Goal: Task Accomplishment & Management: Manage account settings

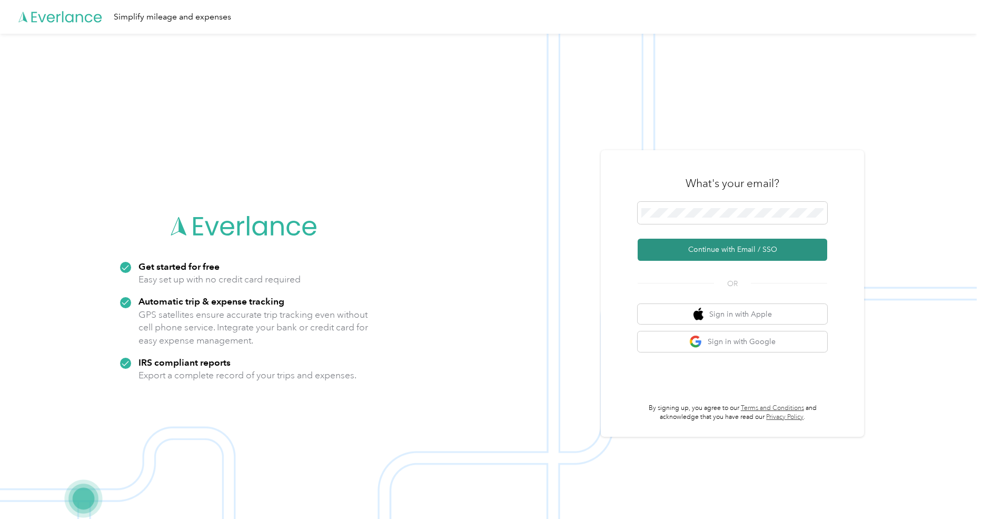
click at [722, 254] on button "Continue with Email / SSO" at bounding box center [733, 250] width 190 height 22
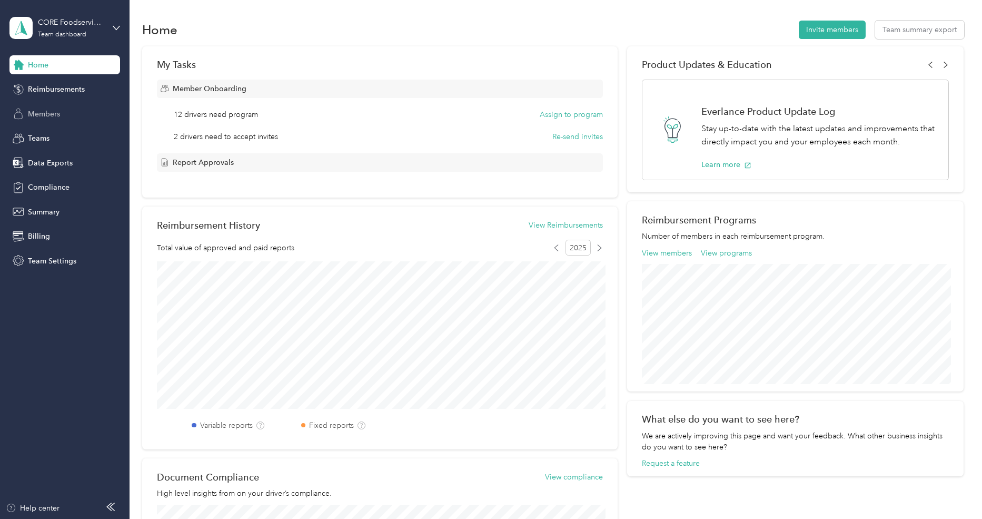
click at [46, 109] on span "Members" at bounding box center [44, 114] width 32 height 11
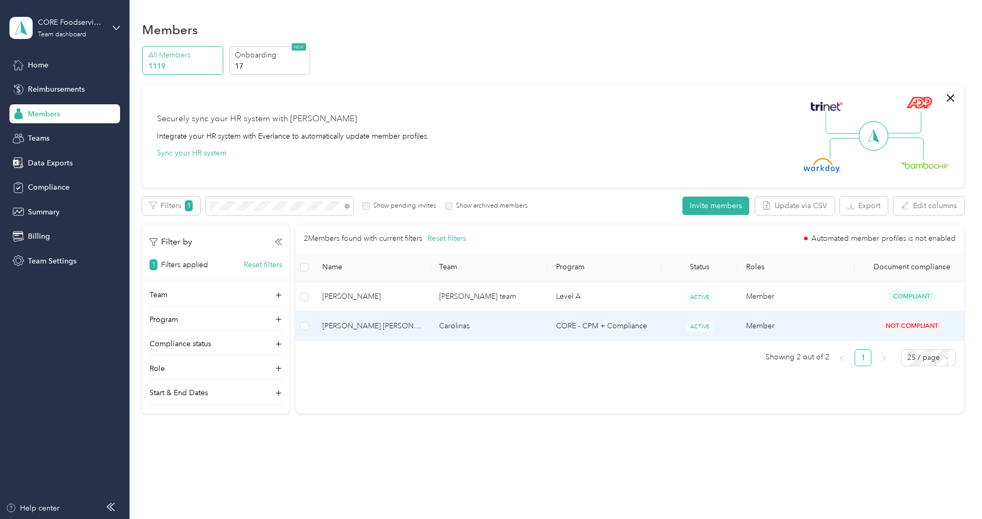
click at [378, 326] on span "[PERSON_NAME] [PERSON_NAME]" at bounding box center [372, 326] width 100 height 12
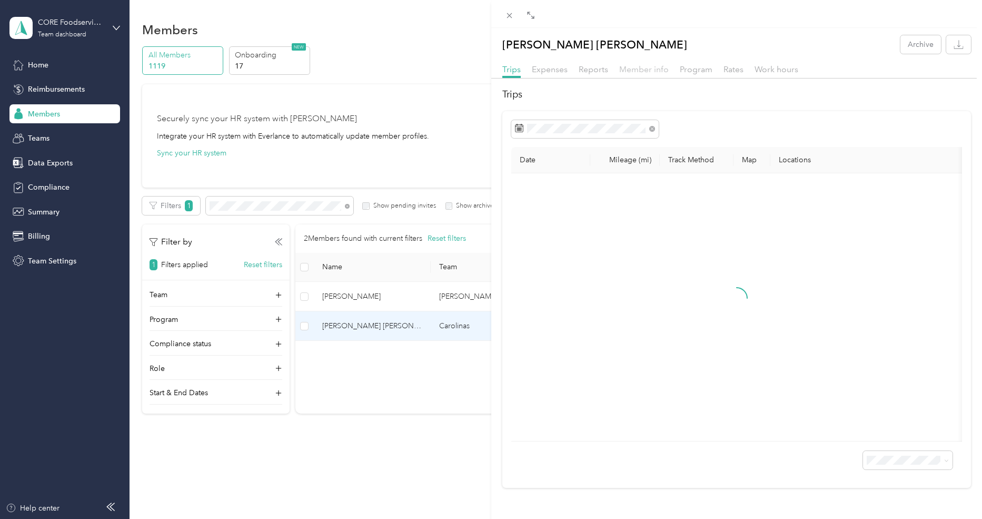
click at [634, 73] on span "Member info" at bounding box center [645, 69] width 50 height 10
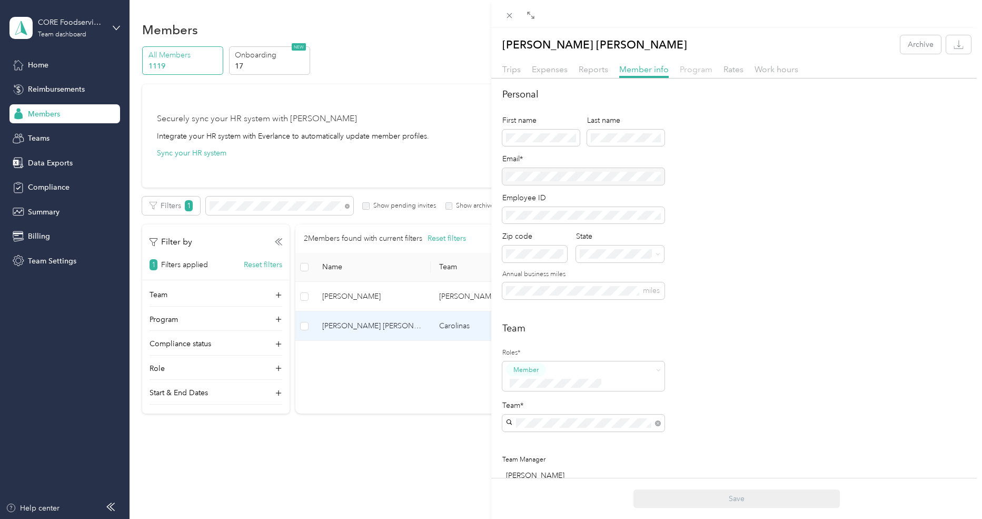
click at [694, 68] on span "Program" at bounding box center [696, 69] width 33 height 10
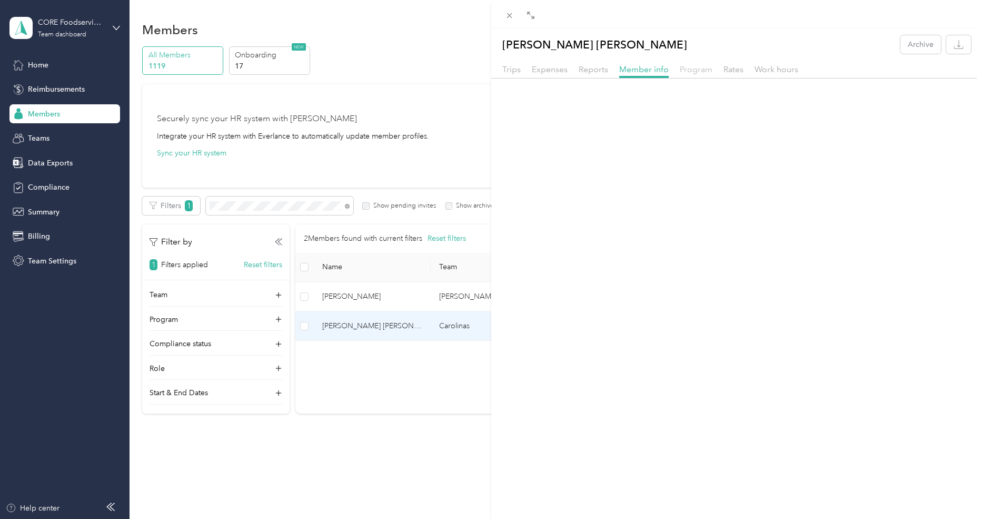
click at [694, 68] on span "Program" at bounding box center [696, 69] width 33 height 10
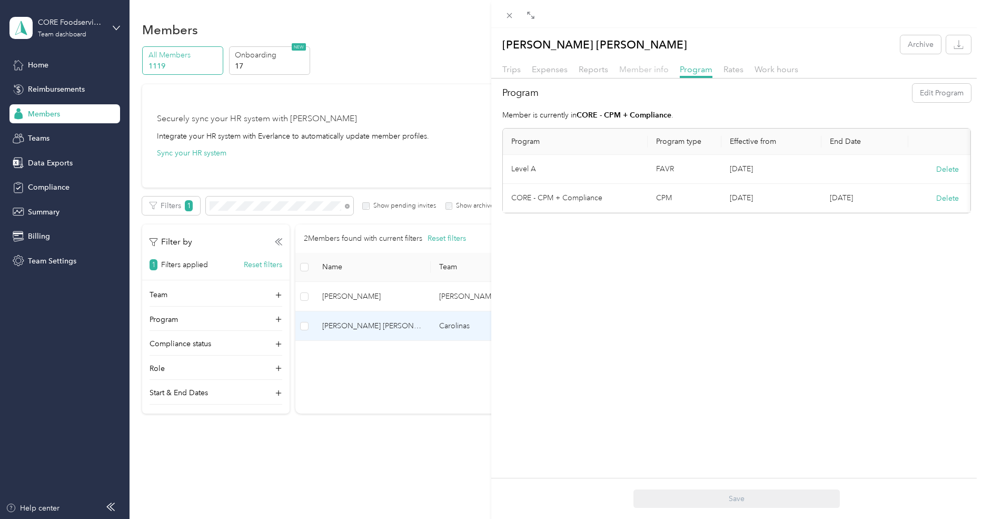
click at [643, 72] on span "Member info" at bounding box center [645, 69] width 50 height 10
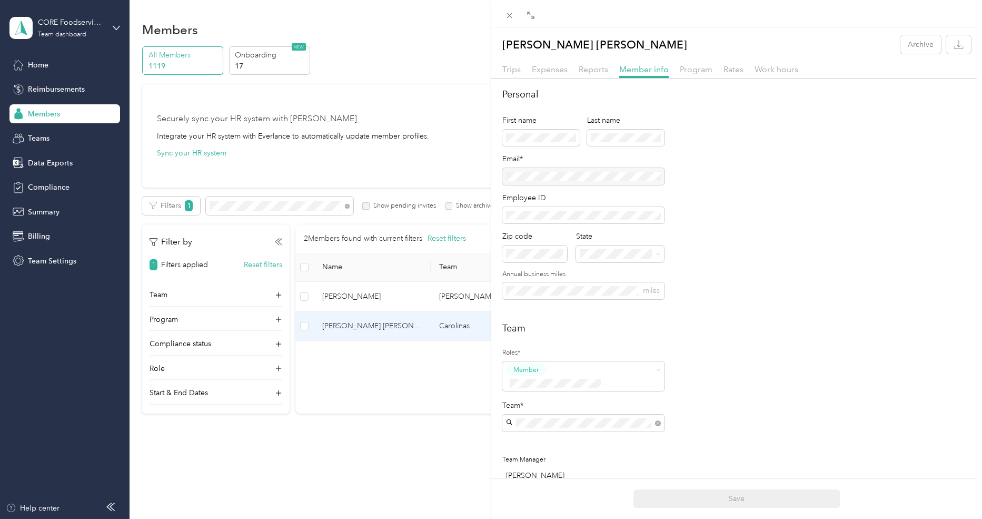
click at [44, 34] on div "[PERSON_NAME] [PERSON_NAME] Archive Trips Expenses Reports Member info Program …" at bounding box center [491, 259] width 982 height 519
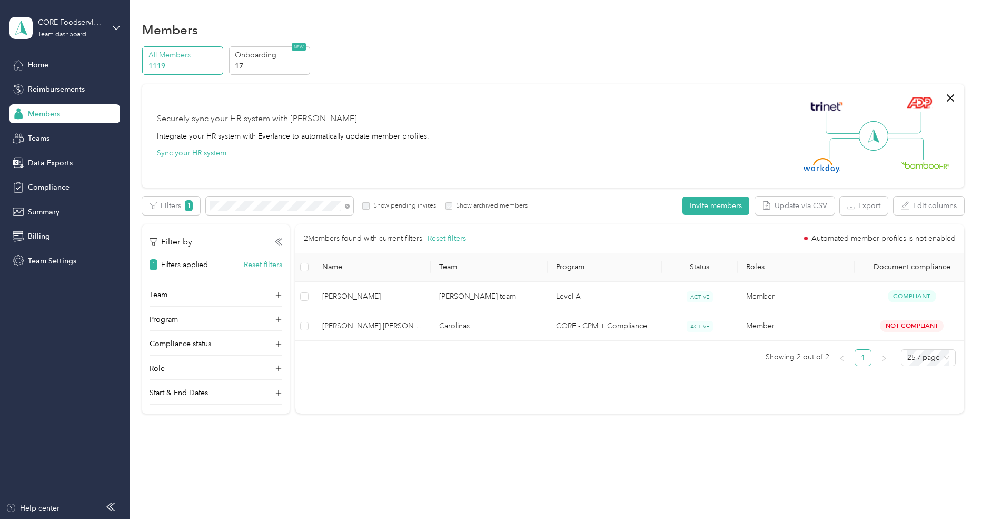
click at [59, 33] on div at bounding box center [491, 259] width 982 height 519
click at [59, 33] on div "Team dashboard" at bounding box center [62, 35] width 48 height 6
click at [53, 135] on div "Log out" at bounding box center [38, 132] width 41 height 11
